Goal: Navigation & Orientation: Find specific page/section

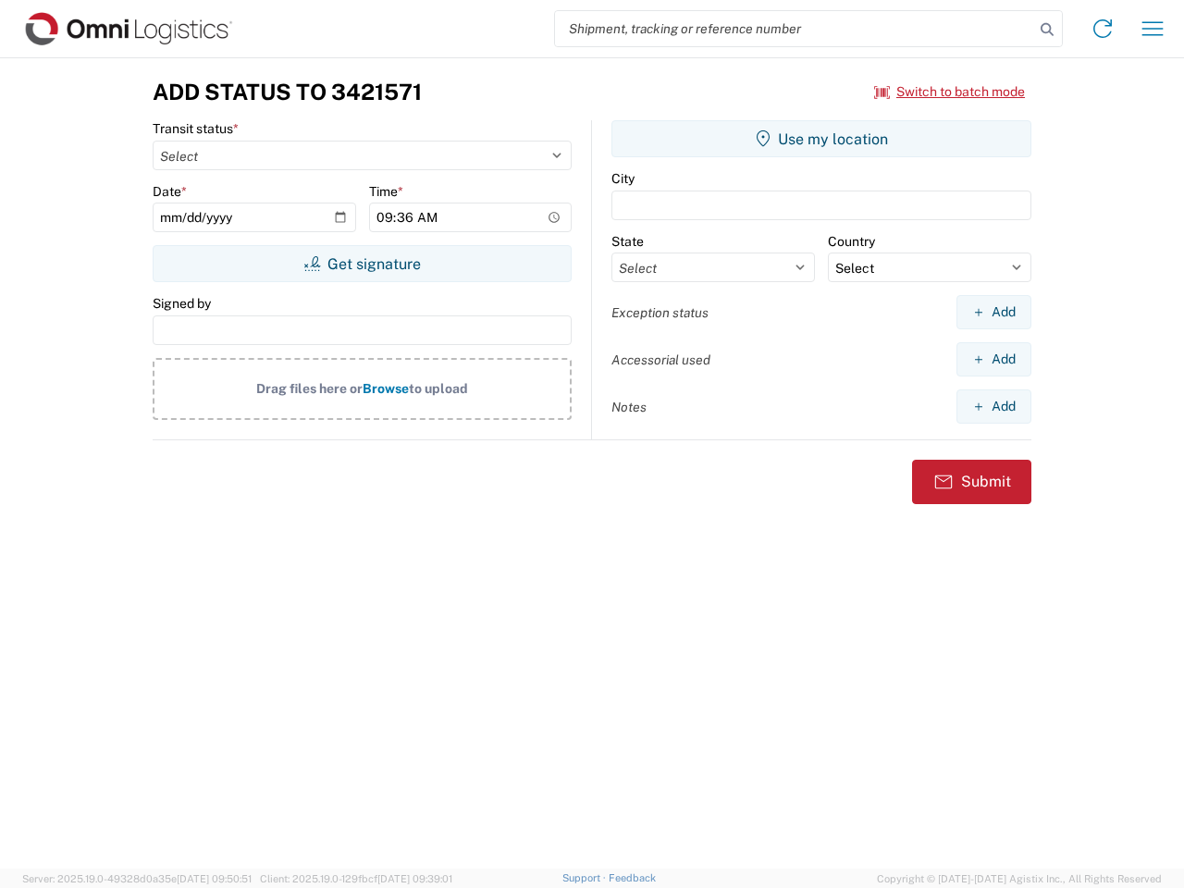
click at [795, 29] on input "search" at bounding box center [794, 28] width 479 height 35
click at [1047, 30] on icon at bounding box center [1047, 30] width 26 height 26
click at [1103, 29] on icon at bounding box center [1103, 29] width 30 height 30
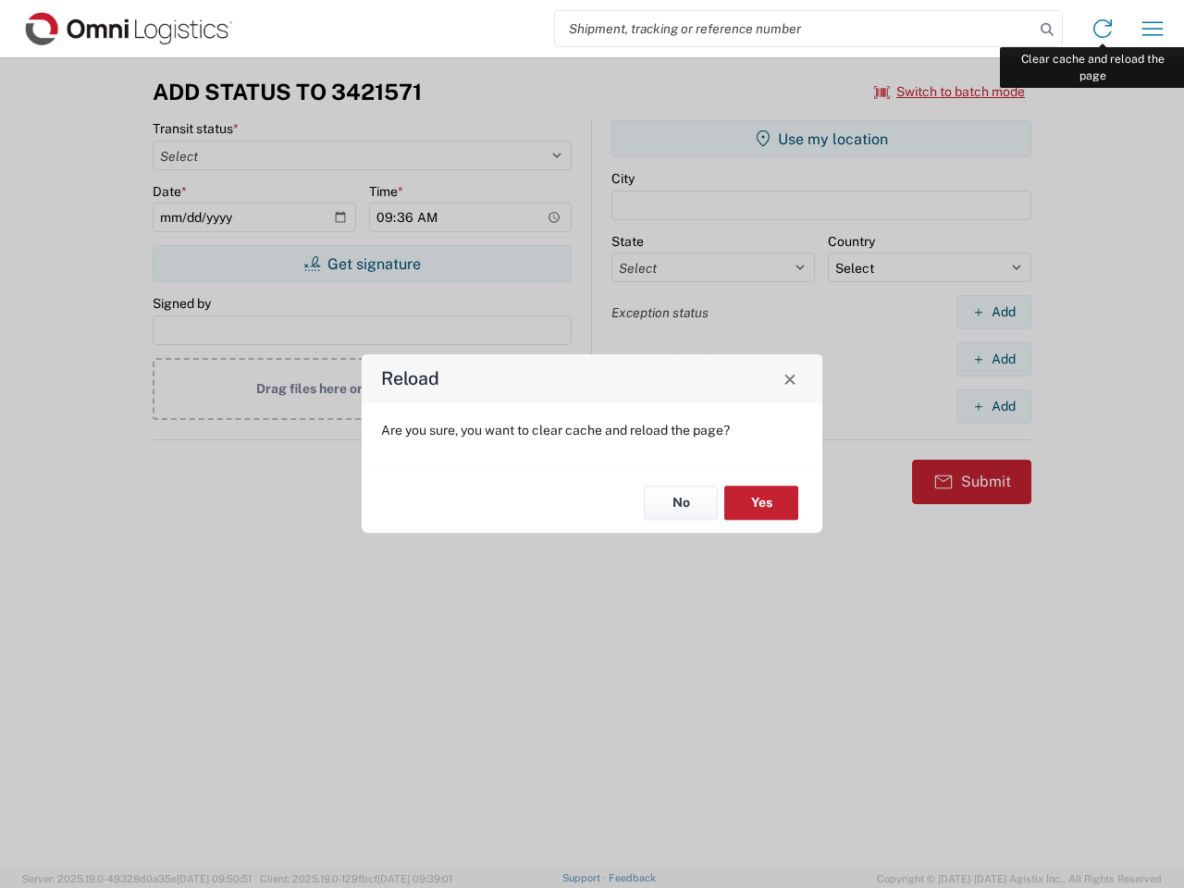
click at [1153, 29] on div "Reload Are you sure, you want to clear cache and reload the page? No Yes" at bounding box center [592, 444] width 1184 height 888
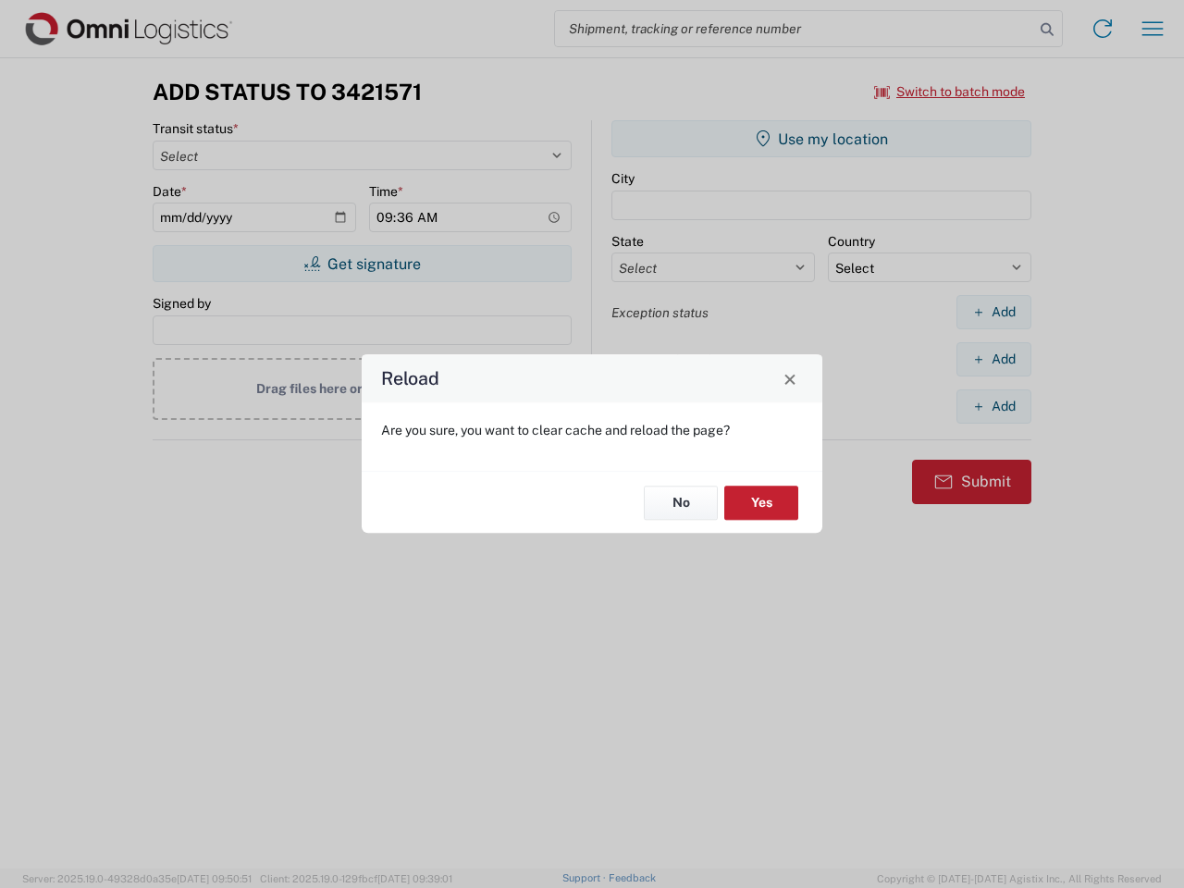
click at [950, 92] on div "Reload Are you sure, you want to clear cache and reload the page? No Yes" at bounding box center [592, 444] width 1184 height 888
click at [362, 264] on div "Reload Are you sure, you want to clear cache and reload the page? No Yes" at bounding box center [592, 444] width 1184 height 888
click at [822, 139] on div "Reload Are you sure, you want to clear cache and reload the page? No Yes" at bounding box center [592, 444] width 1184 height 888
click at [994, 312] on div "Reload Are you sure, you want to clear cache and reload the page? No Yes" at bounding box center [592, 444] width 1184 height 888
click at [994, 359] on div "Reload Are you sure, you want to clear cache and reload the page? No Yes" at bounding box center [592, 444] width 1184 height 888
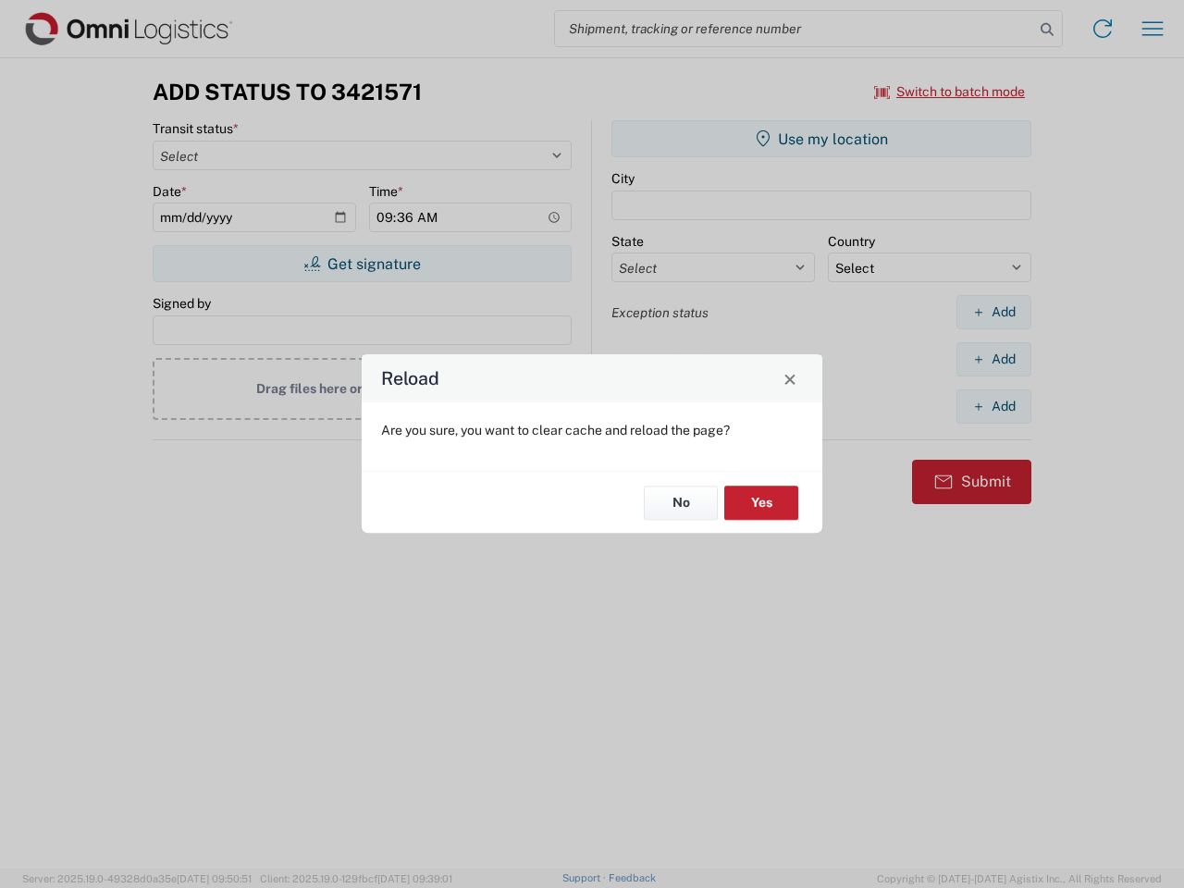
click at [994, 406] on div "Reload Are you sure, you want to clear cache and reload the page? No Yes" at bounding box center [592, 444] width 1184 height 888
